Goal: Find specific page/section: Find specific page/section

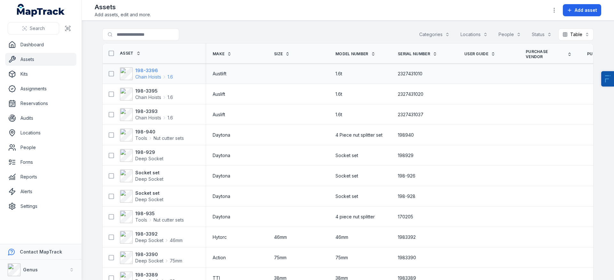
click at [135, 72] on strong "198-3396" at bounding box center [154, 70] width 38 height 6
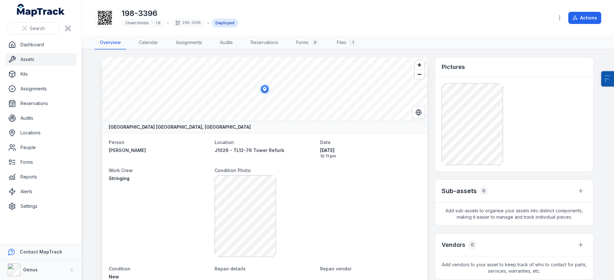
click at [47, 59] on link "Assets" at bounding box center [40, 59] width 71 height 13
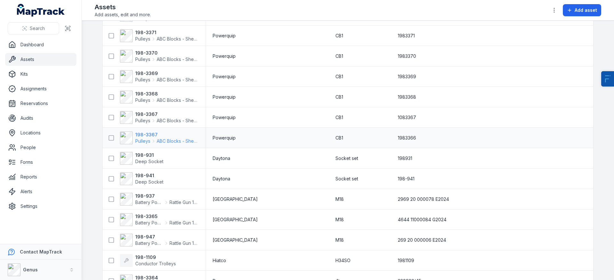
scroll to position [476, 0]
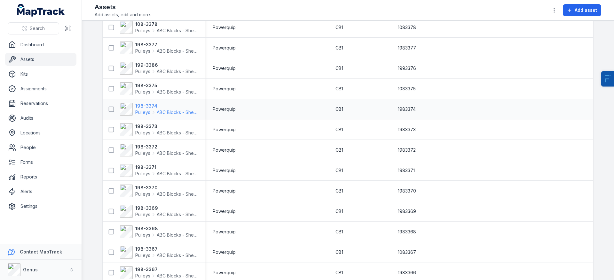
click at [148, 107] on strong "198-3374" at bounding box center [166, 106] width 62 height 6
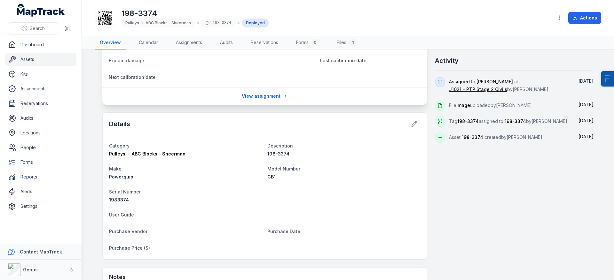
scroll to position [240, 0]
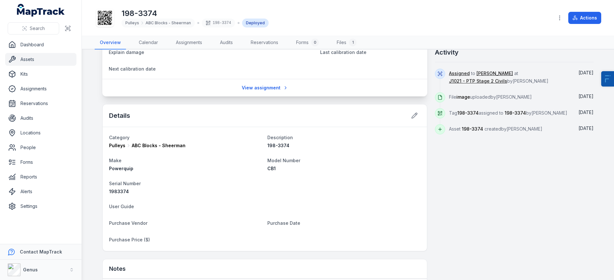
click at [279, 143] on span "198-3374" at bounding box center [278, 145] width 22 height 5
click at [305, 140] on dt "Description" at bounding box center [343, 138] width 153 height 8
click at [412, 115] on icon at bounding box center [414, 115] width 5 height 5
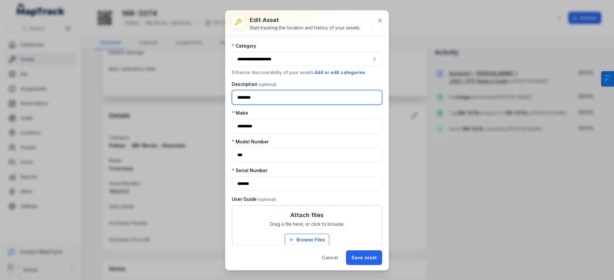
click at [273, 99] on input "********" at bounding box center [307, 97] width 150 height 15
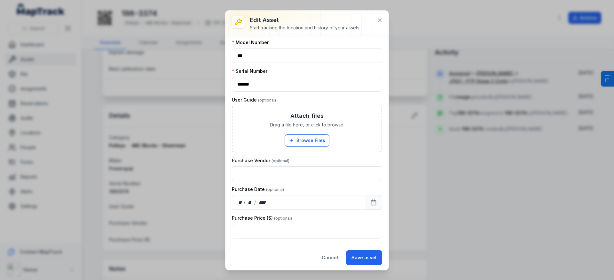
scroll to position [0, 0]
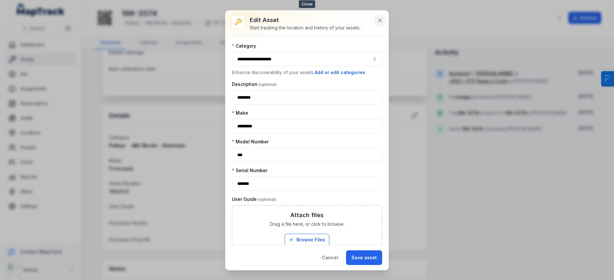
click at [378, 20] on icon at bounding box center [380, 20] width 6 height 6
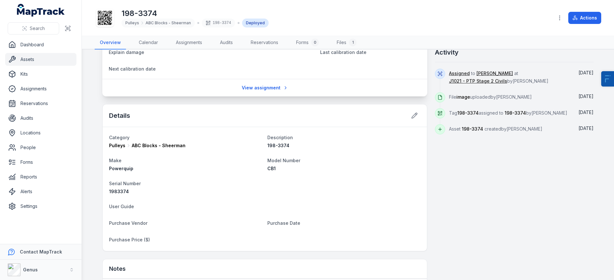
drag, startPoint x: 98, startPoint y: 160, endPoint x: 103, endPoint y: 151, distance: 10.4
click at [98, 160] on main "[GEOGRAPHIC_DATA], [GEOGRAPHIC_DATA] Person [PERSON_NAME] Location J1021 - PTP …" at bounding box center [348, 165] width 532 height 231
click at [46, 56] on link "Assets" at bounding box center [40, 59] width 71 height 13
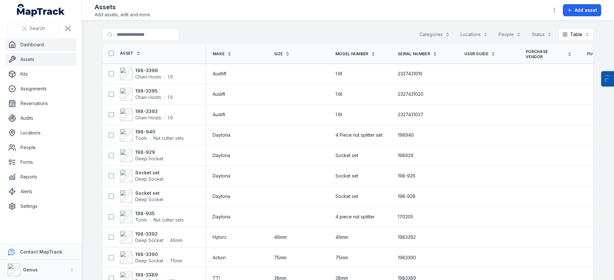
click at [48, 43] on link "Dashboard" at bounding box center [40, 44] width 71 height 13
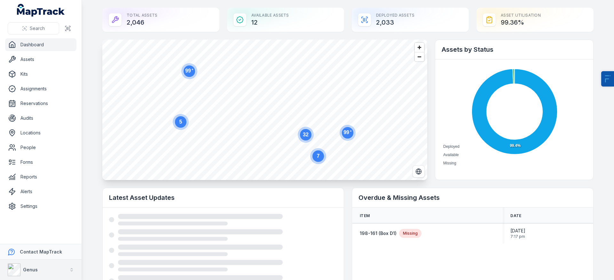
click at [45, 272] on button "Genus" at bounding box center [41, 270] width 82 height 20
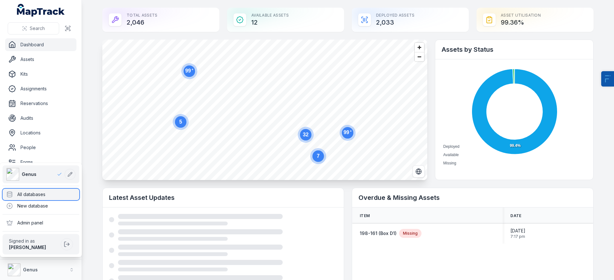
click at [58, 194] on div "All databases" at bounding box center [41, 195] width 77 height 12
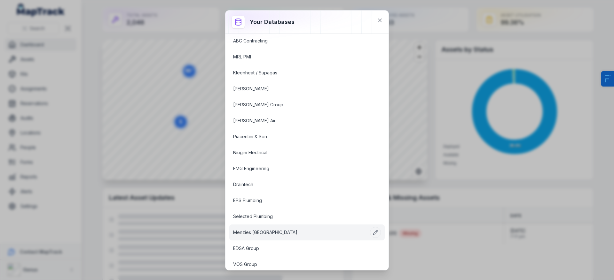
scroll to position [62, 0]
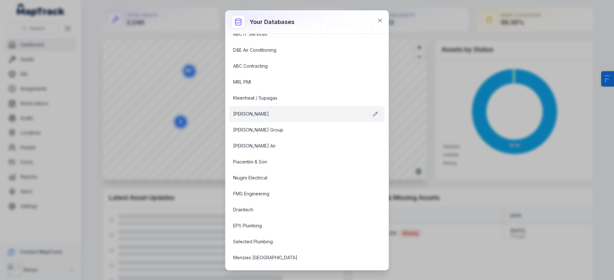
click at [234, 117] on link "[PERSON_NAME]" at bounding box center [299, 114] width 132 height 6
